Goal: Task Accomplishment & Management: Manage account settings

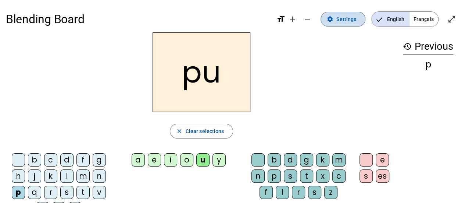
click at [346, 21] on span "Settings" at bounding box center [347, 19] width 20 height 9
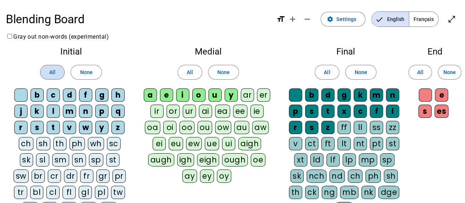
click at [54, 72] on span "All" at bounding box center [52, 72] width 6 height 9
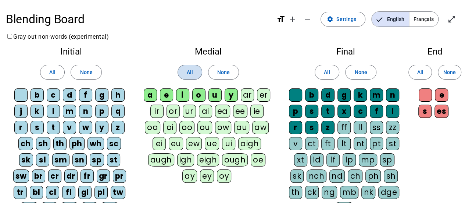
click at [186, 74] on span at bounding box center [190, 72] width 24 height 18
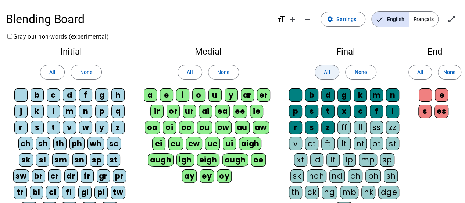
click at [324, 72] on span at bounding box center [327, 72] width 24 height 18
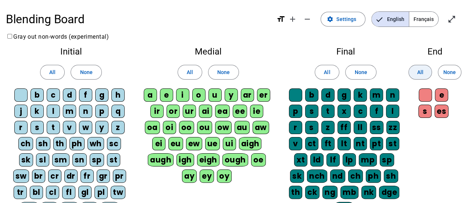
click at [421, 72] on span "All" at bounding box center [420, 72] width 6 height 9
click at [451, 20] on mat-icon "open_in_full" at bounding box center [452, 19] width 9 height 9
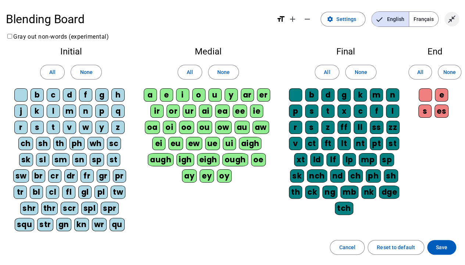
click at [450, 21] on mat-icon "close_fullscreen" at bounding box center [452, 19] width 9 height 9
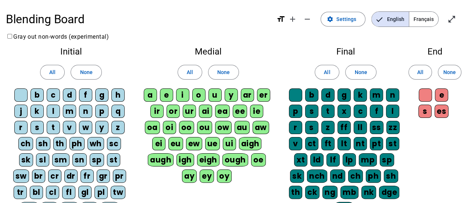
click at [35, 96] on div "b" at bounding box center [37, 94] width 13 height 13
click at [347, 20] on span "Settings" at bounding box center [347, 19] width 20 height 9
click at [425, 21] on span "Français" at bounding box center [424, 19] width 29 height 15
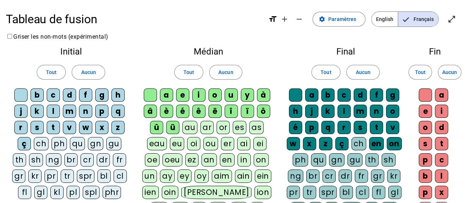
click at [382, 20] on span "English" at bounding box center [385, 19] width 26 height 15
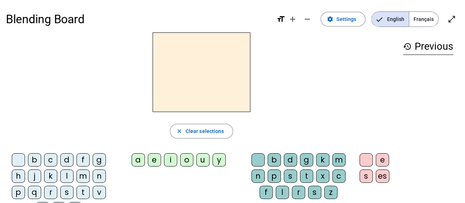
click at [425, 18] on span "Français" at bounding box center [424, 19] width 29 height 15
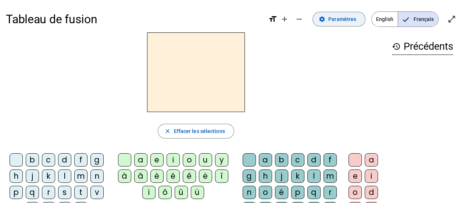
click at [345, 20] on span "Paramètres" at bounding box center [343, 19] width 28 height 9
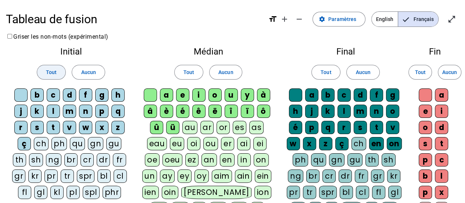
click at [52, 74] on span "Tout" at bounding box center [51, 72] width 11 height 9
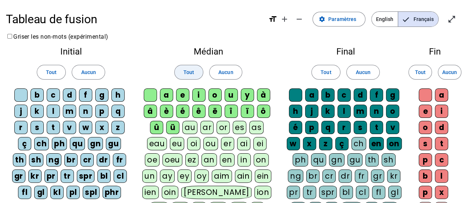
click at [189, 76] on span "Tout" at bounding box center [189, 72] width 11 height 9
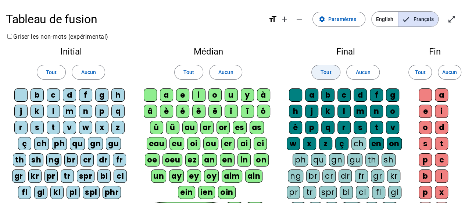
click at [326, 70] on span "Tout" at bounding box center [326, 72] width 11 height 9
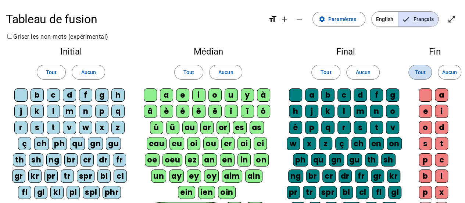
click at [423, 71] on span "Tout" at bounding box center [420, 72] width 11 height 9
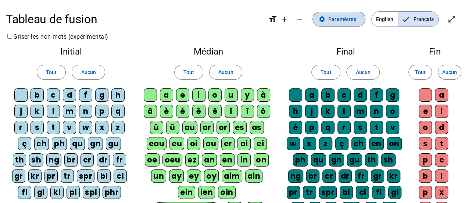
click at [341, 22] on span "Paramètres" at bounding box center [343, 19] width 28 height 9
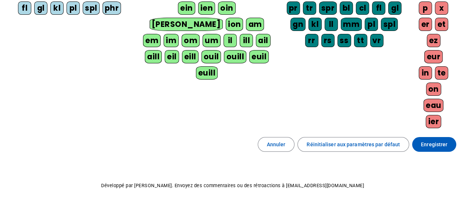
scroll to position [190, 0]
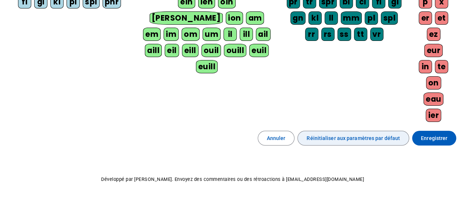
click at [333, 134] on span "Réinitialiser aux paramètres par défaut" at bounding box center [353, 138] width 93 height 9
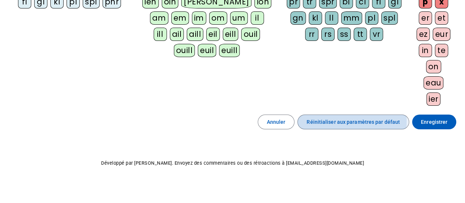
click at [324, 117] on span "Réinitialiser aux paramètres par défaut" at bounding box center [353, 121] width 93 height 9
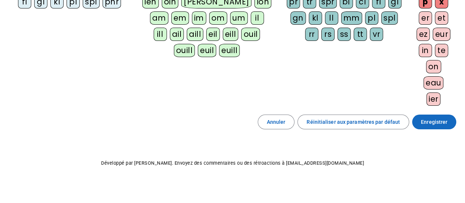
click at [437, 118] on span "Enregistrer" at bounding box center [434, 121] width 26 height 9
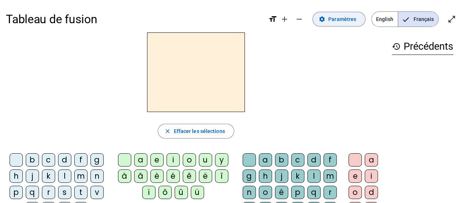
click at [358, 21] on span at bounding box center [339, 19] width 52 height 18
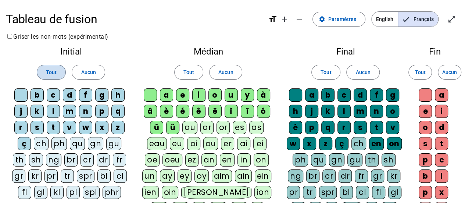
click at [54, 72] on span "Tout" at bounding box center [51, 72] width 11 height 9
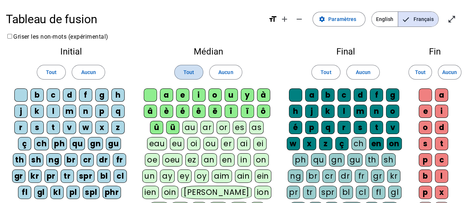
click at [188, 73] on span "Tout" at bounding box center [189, 72] width 11 height 9
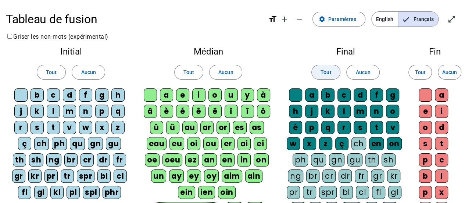
click at [328, 73] on span "Tout" at bounding box center [326, 72] width 11 height 9
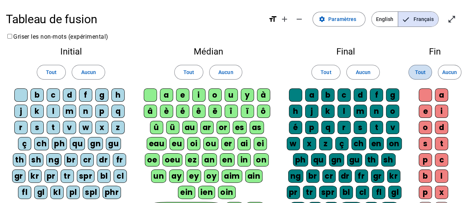
click at [415, 70] on span at bounding box center [420, 72] width 23 height 18
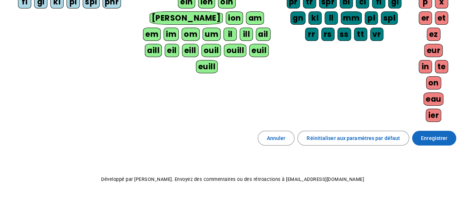
click at [447, 134] on span "Enregistrer" at bounding box center [434, 138] width 26 height 9
